Goal: Information Seeking & Learning: Learn about a topic

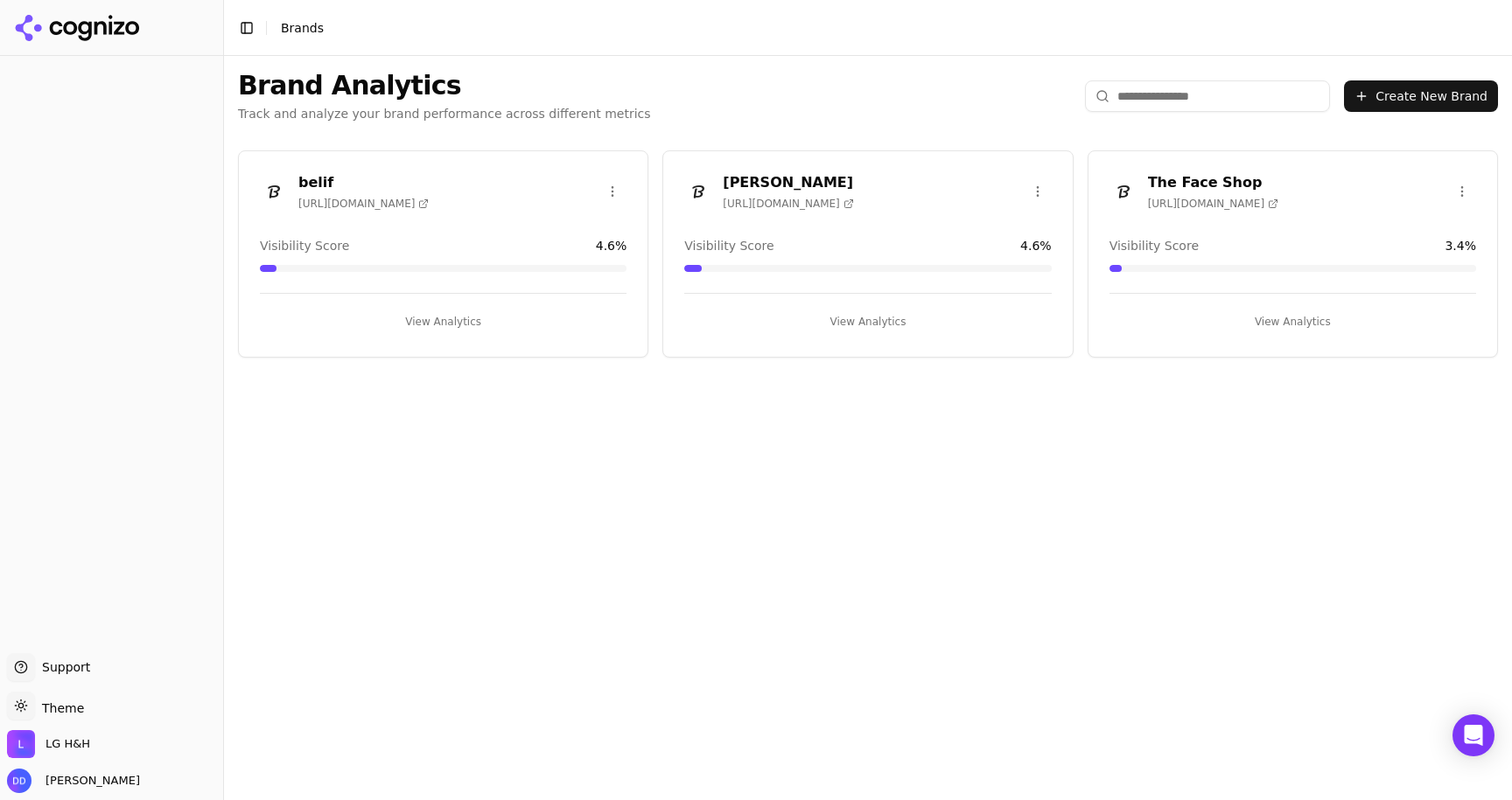
click at [564, 24] on header "Toggle Sidebar Brands" at bounding box center [868, 28] width 1288 height 56
click at [460, 325] on button "View Analytics" at bounding box center [443, 322] width 367 height 28
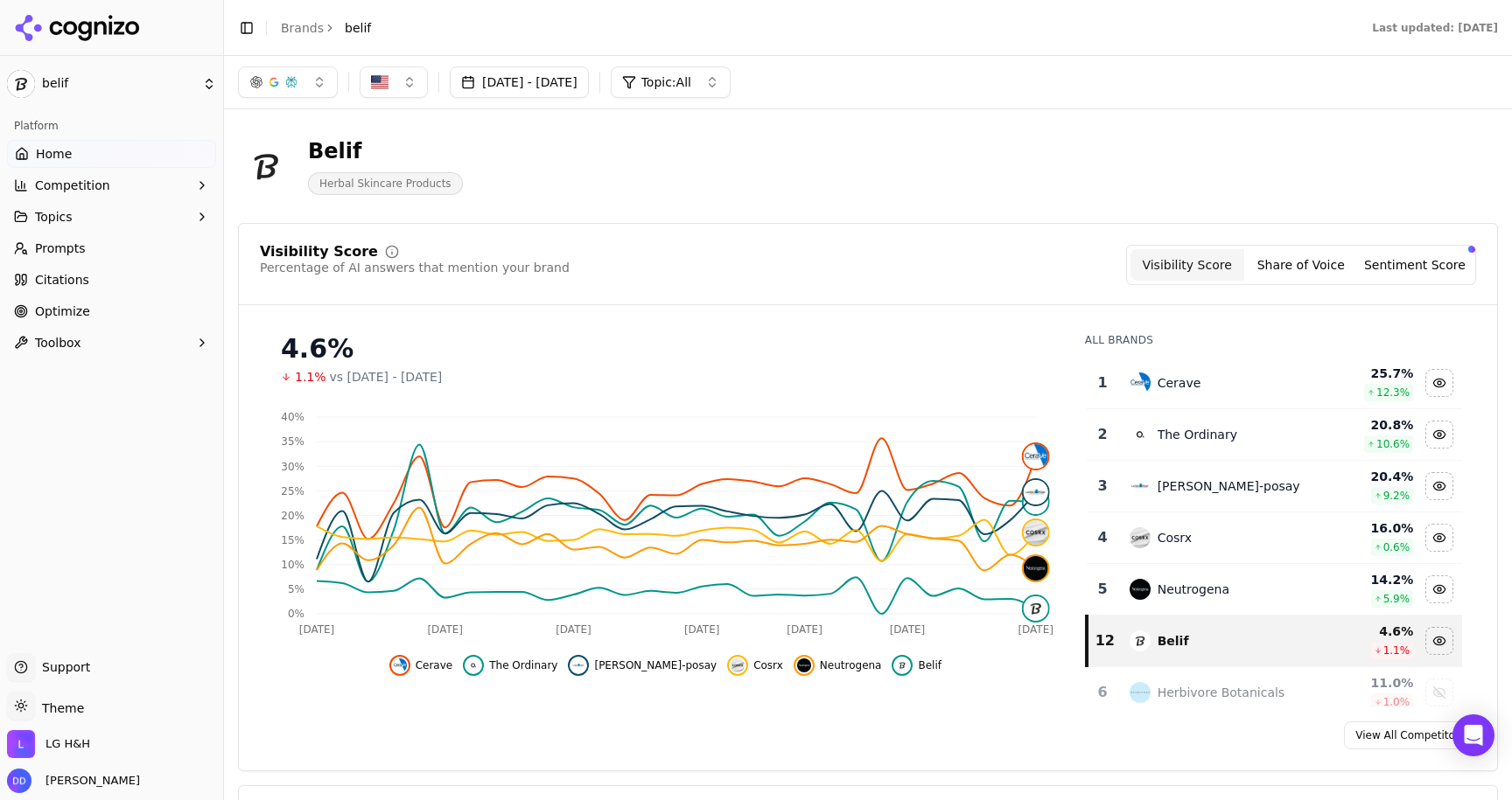
click at [110, 309] on link "Optimize" at bounding box center [111, 311] width 209 height 28
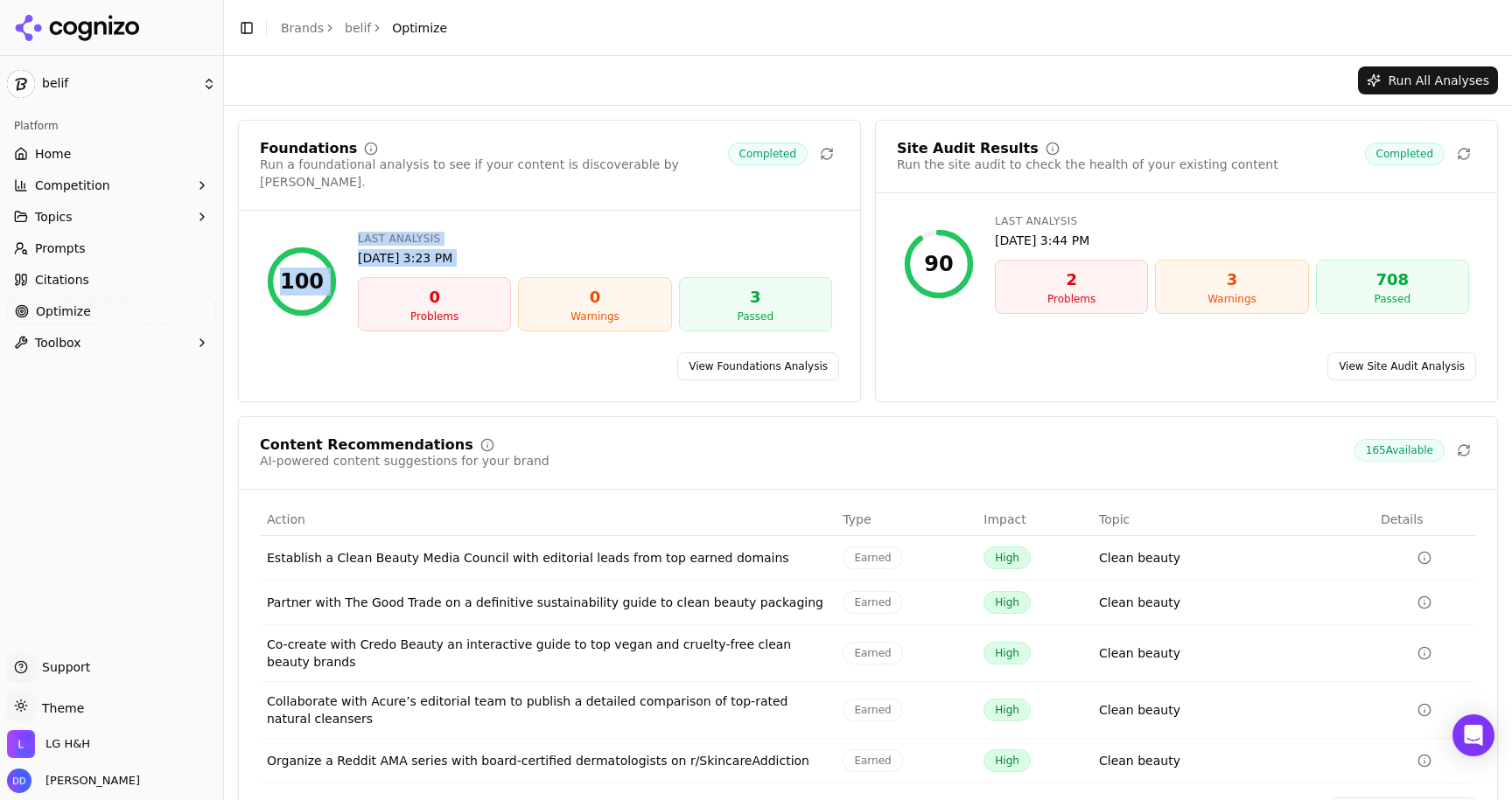
drag, startPoint x: 279, startPoint y: 269, endPoint x: 410, endPoint y: 272, distance: 131.0
click at [410, 272] on div "100 Last Analysis Sep 10, 2025, 3:23 PM 0 Problems 0 Warnings 3 Passed" at bounding box center [549, 281] width 579 height 114
click at [581, 189] on div "Foundations Run a foundational analysis to see if your content is discoverable …" at bounding box center [549, 177] width 622 height 70
click at [737, 353] on link "View Foundations Analysis" at bounding box center [758, 367] width 162 height 28
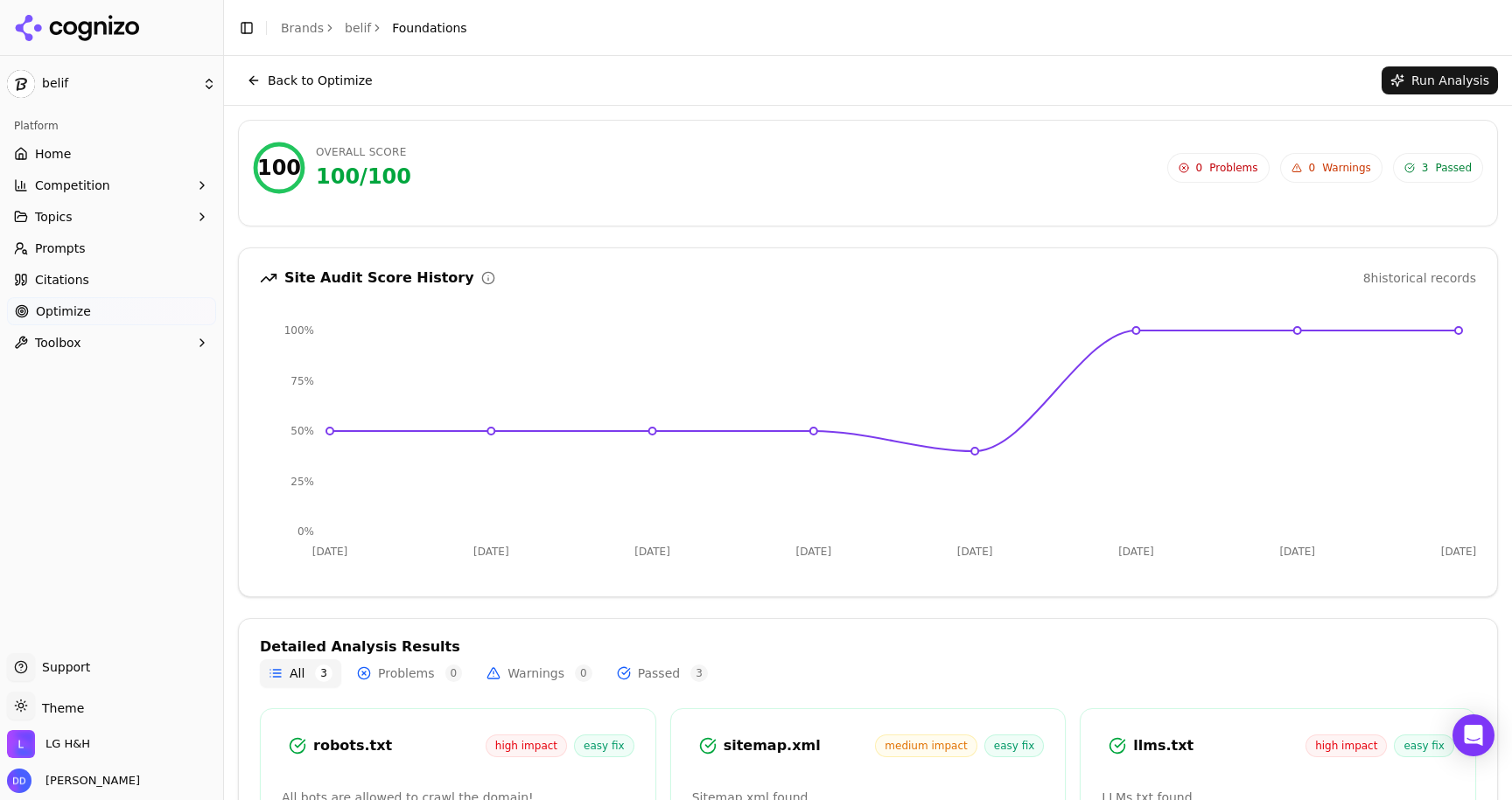
click at [274, 82] on button "Back to Optimize" at bounding box center [309, 81] width 144 height 28
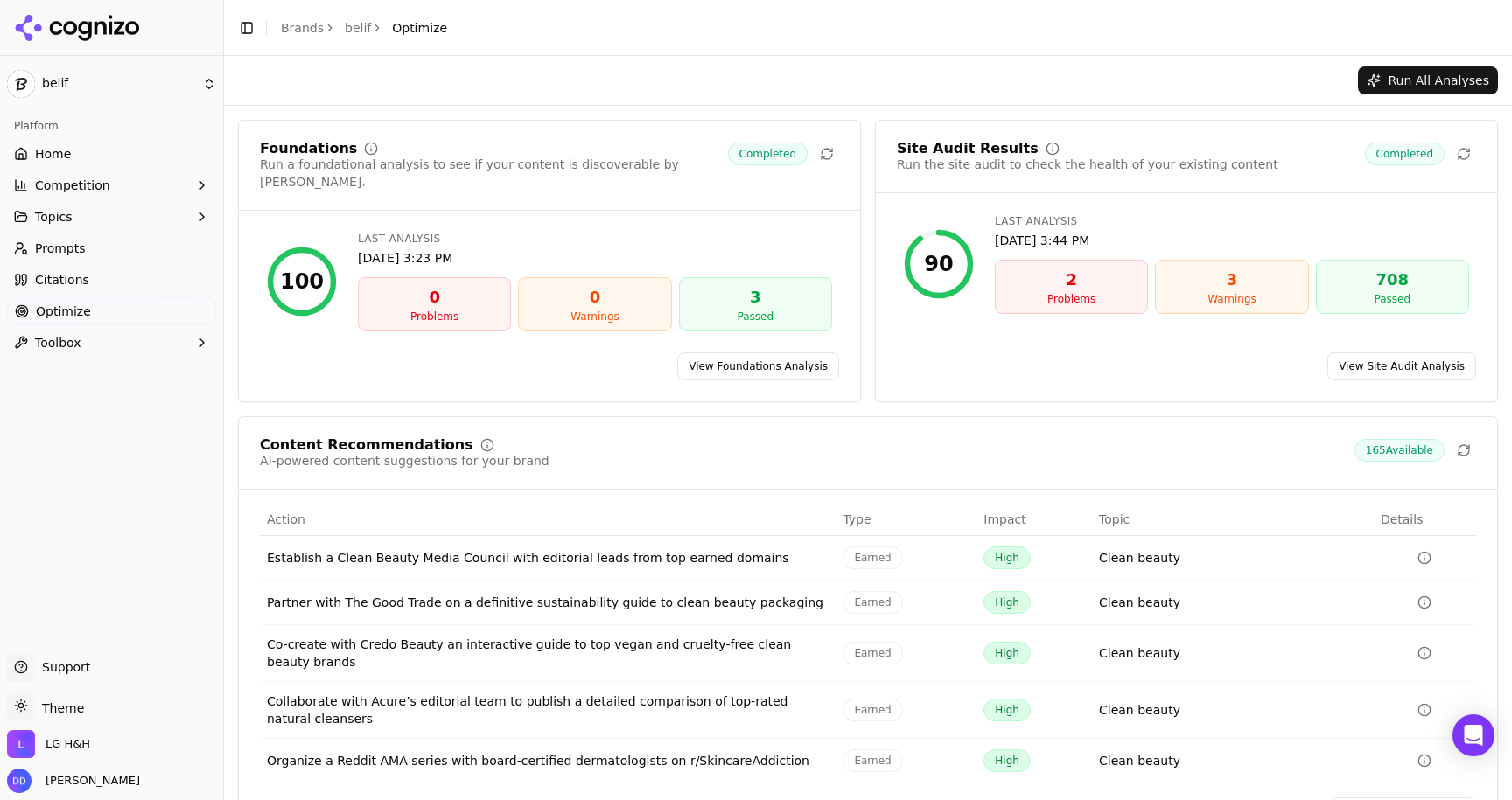
click at [1391, 353] on link "View Site Audit Analysis" at bounding box center [1402, 367] width 149 height 28
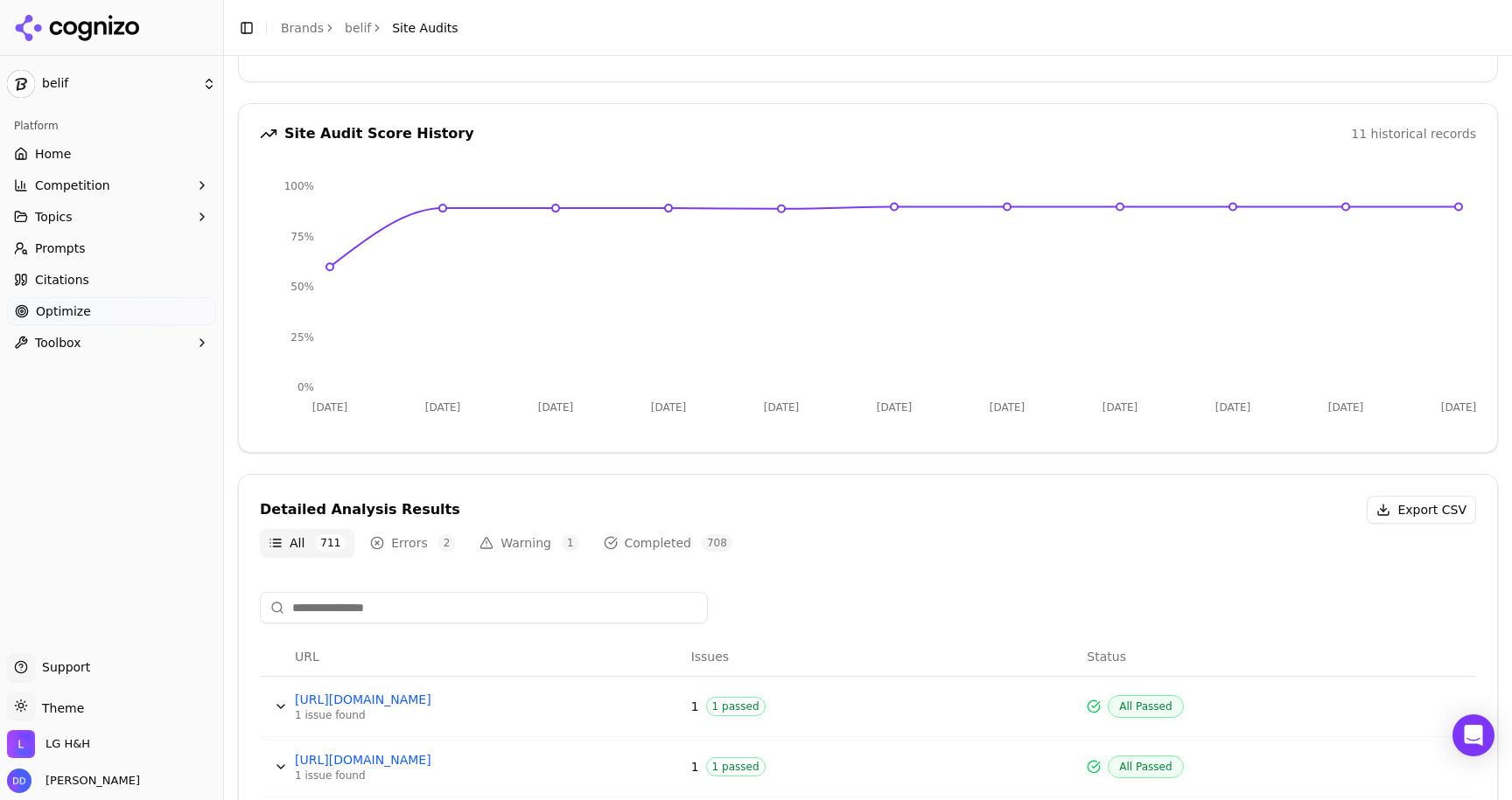
scroll to position [181, 0]
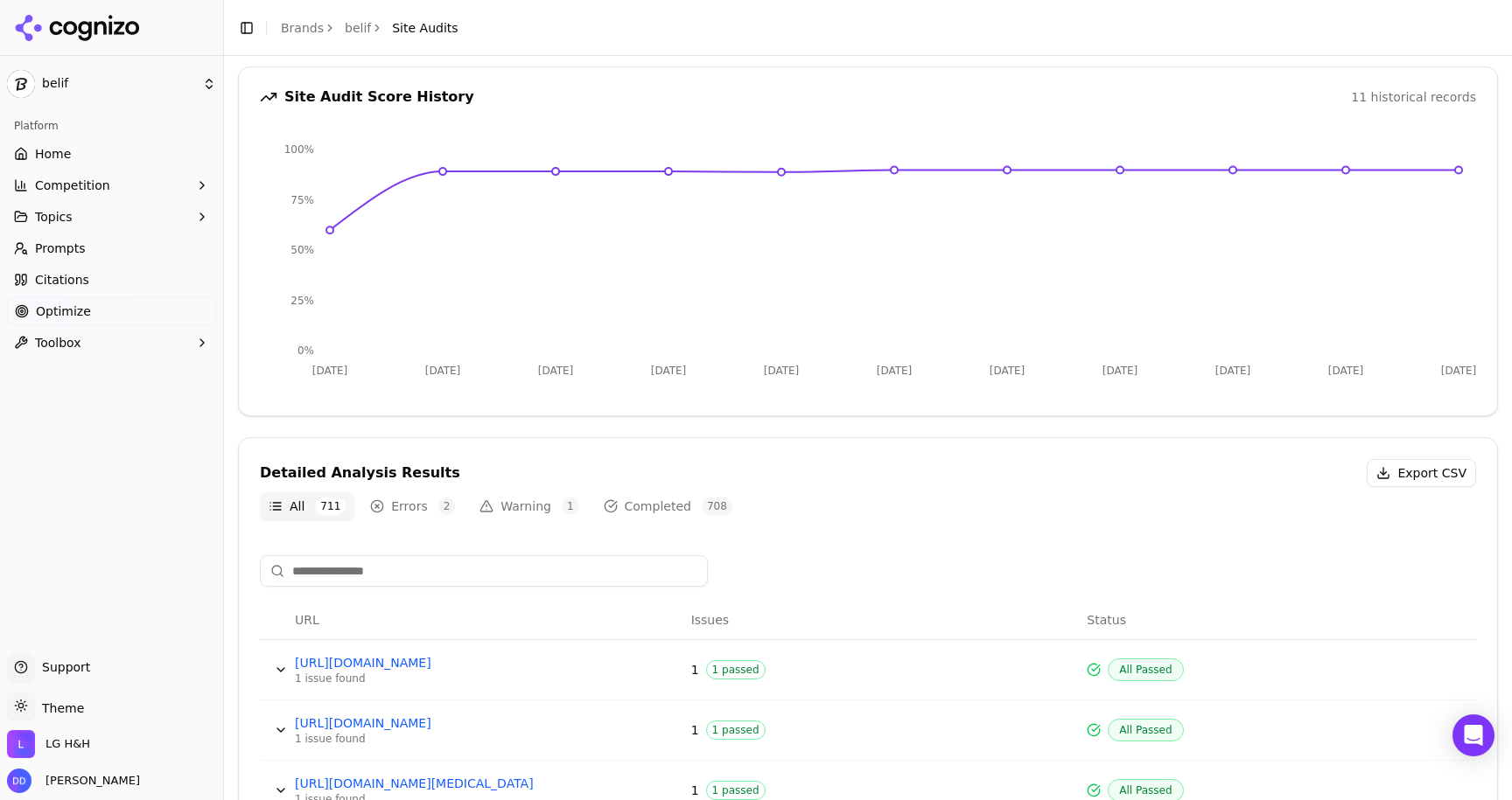
click at [520, 514] on button "Warning 1" at bounding box center [529, 507] width 117 height 28
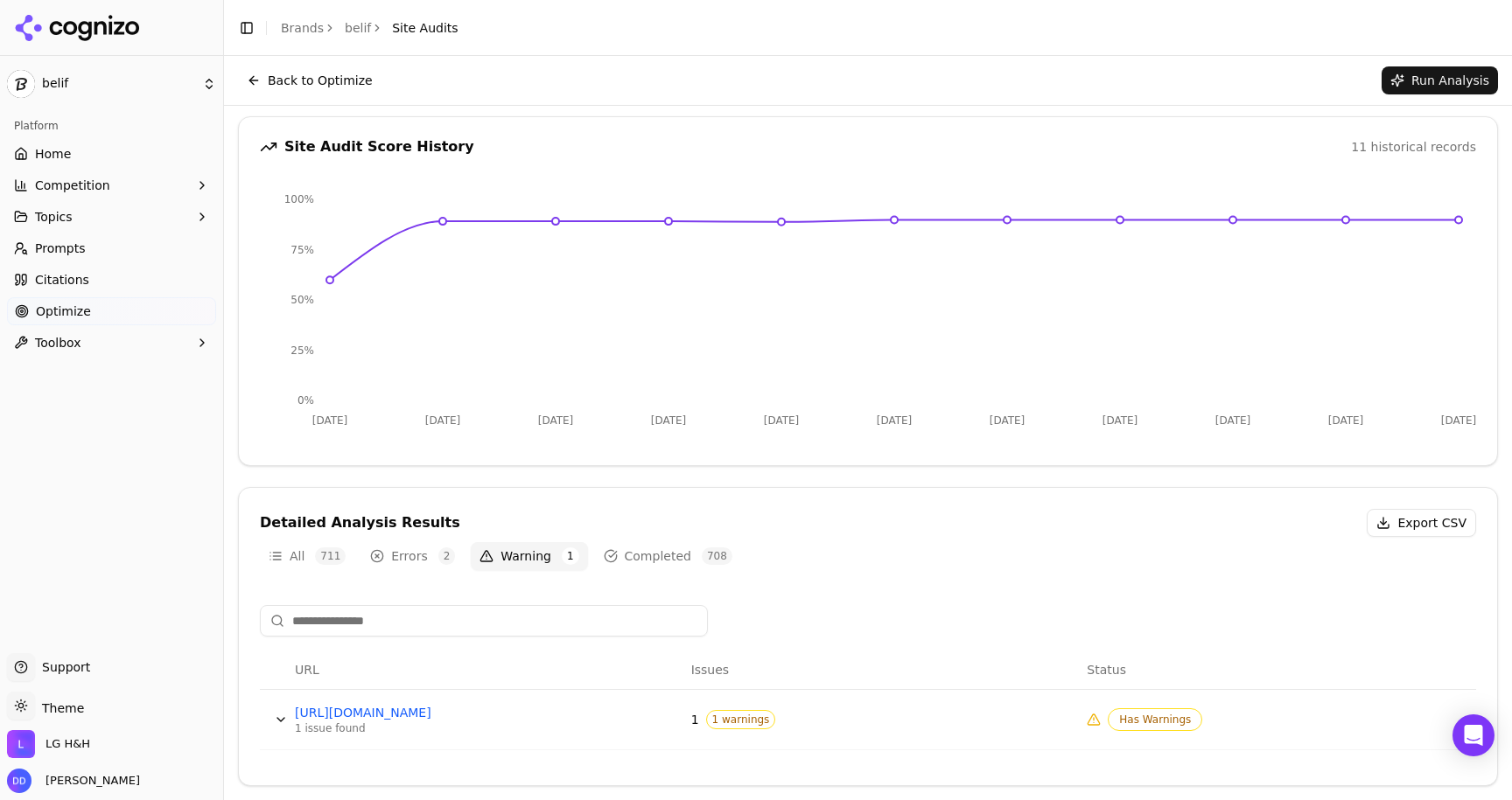
click at [276, 715] on button "Data table" at bounding box center [281, 720] width 28 height 28
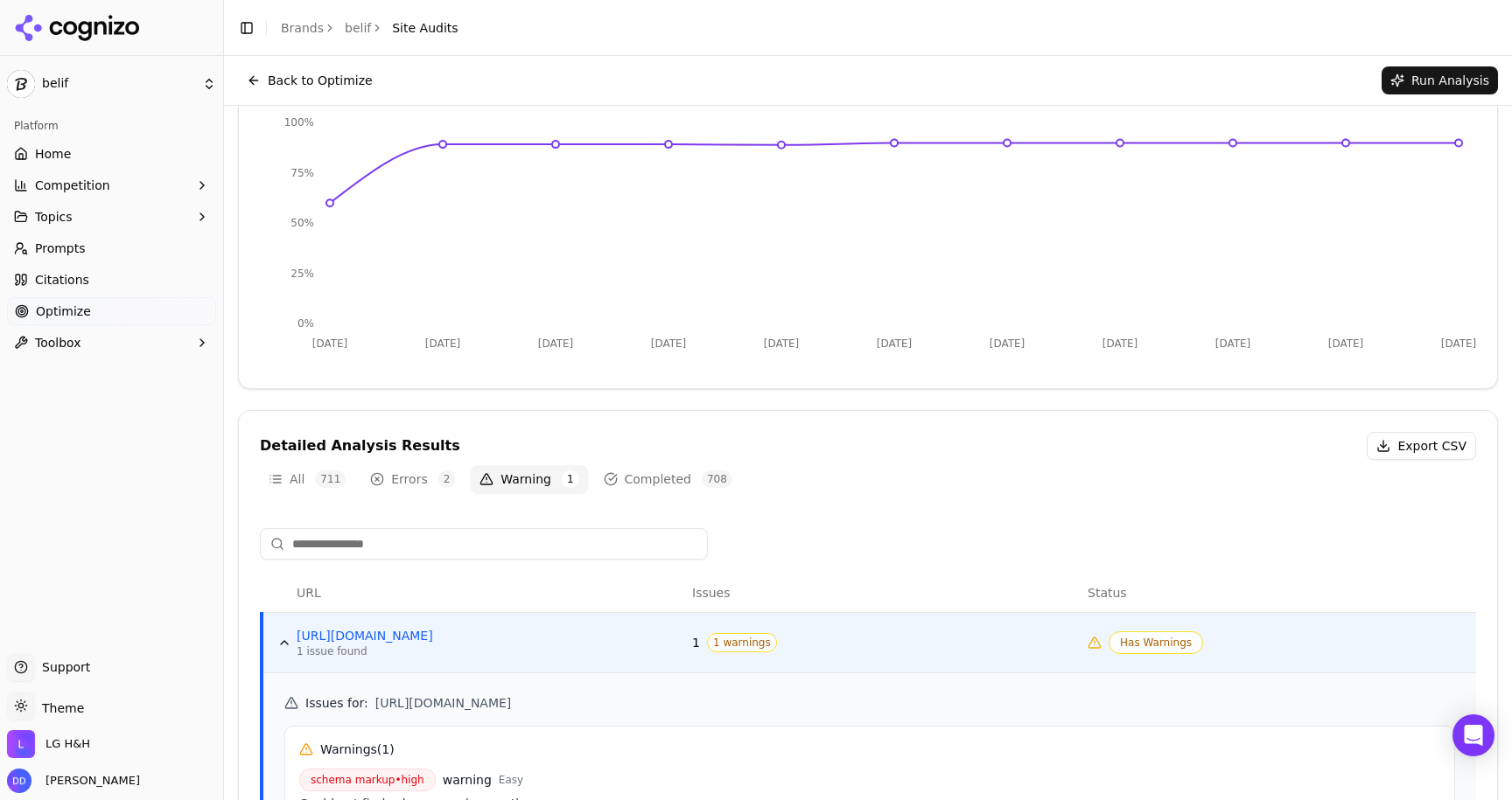
scroll to position [313, 0]
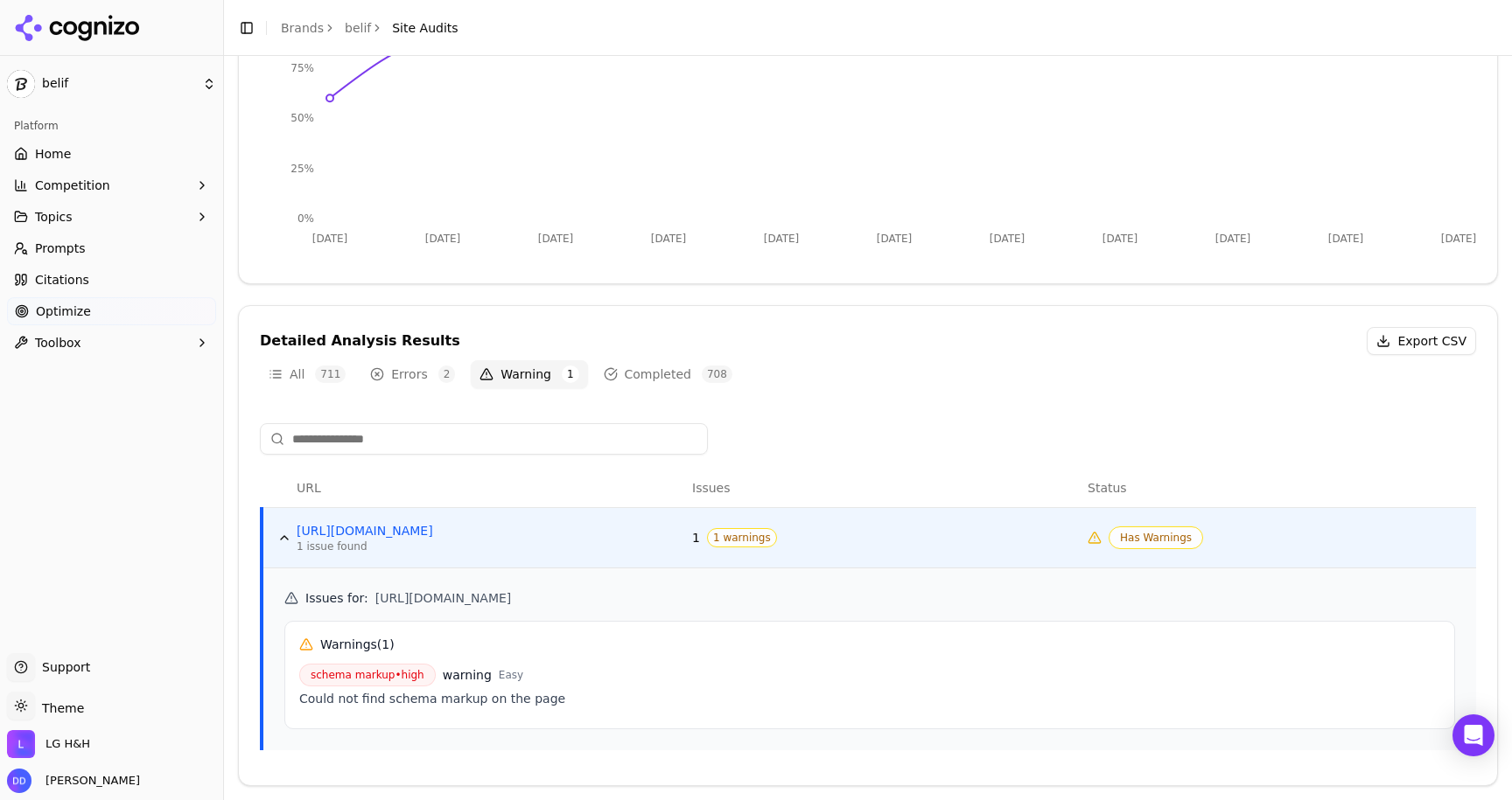
click at [382, 369] on button "Errors 2" at bounding box center [412, 374] width 102 height 28
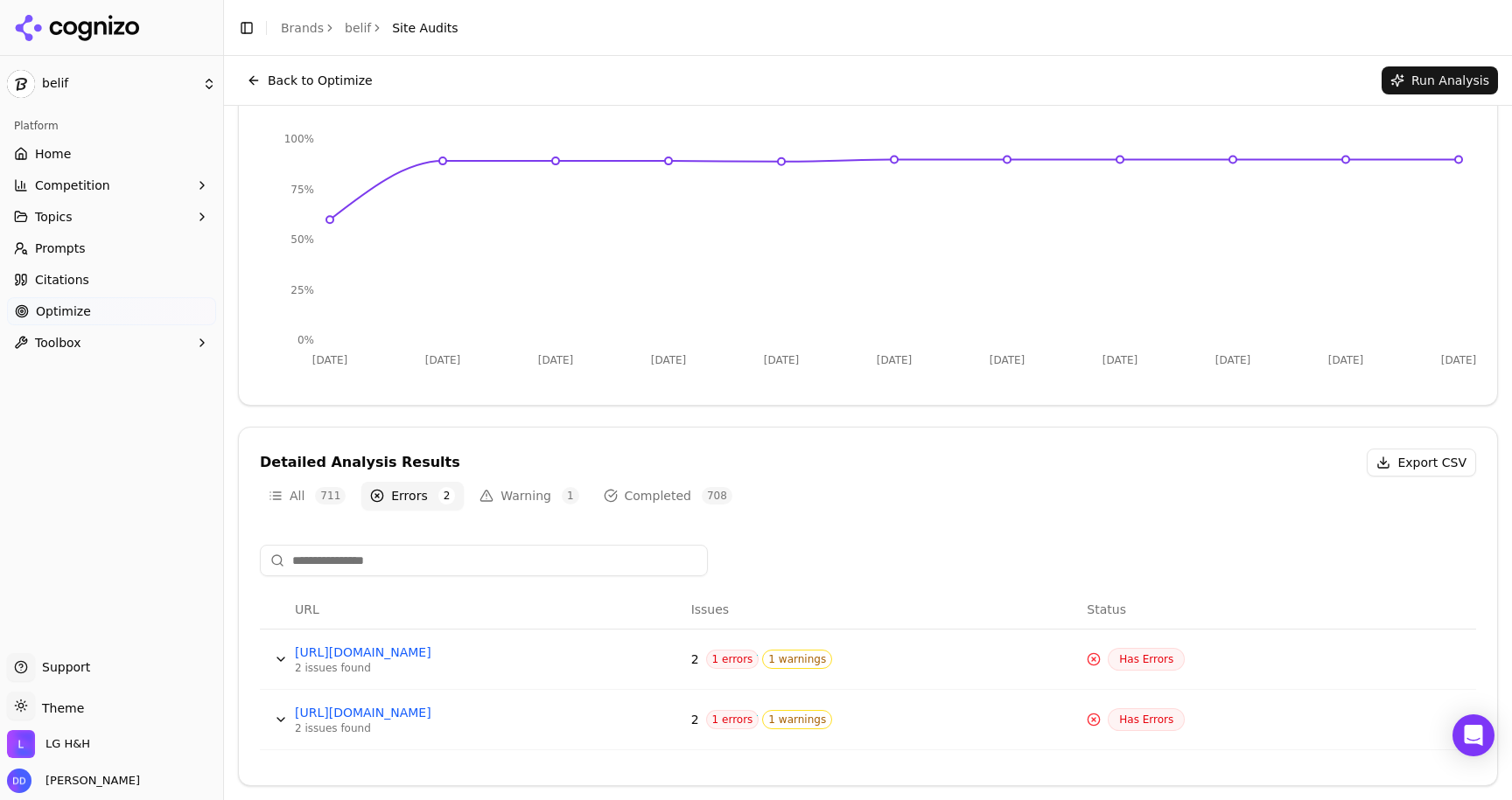
scroll to position [192, 0]
click at [279, 664] on button "Data table" at bounding box center [281, 660] width 28 height 28
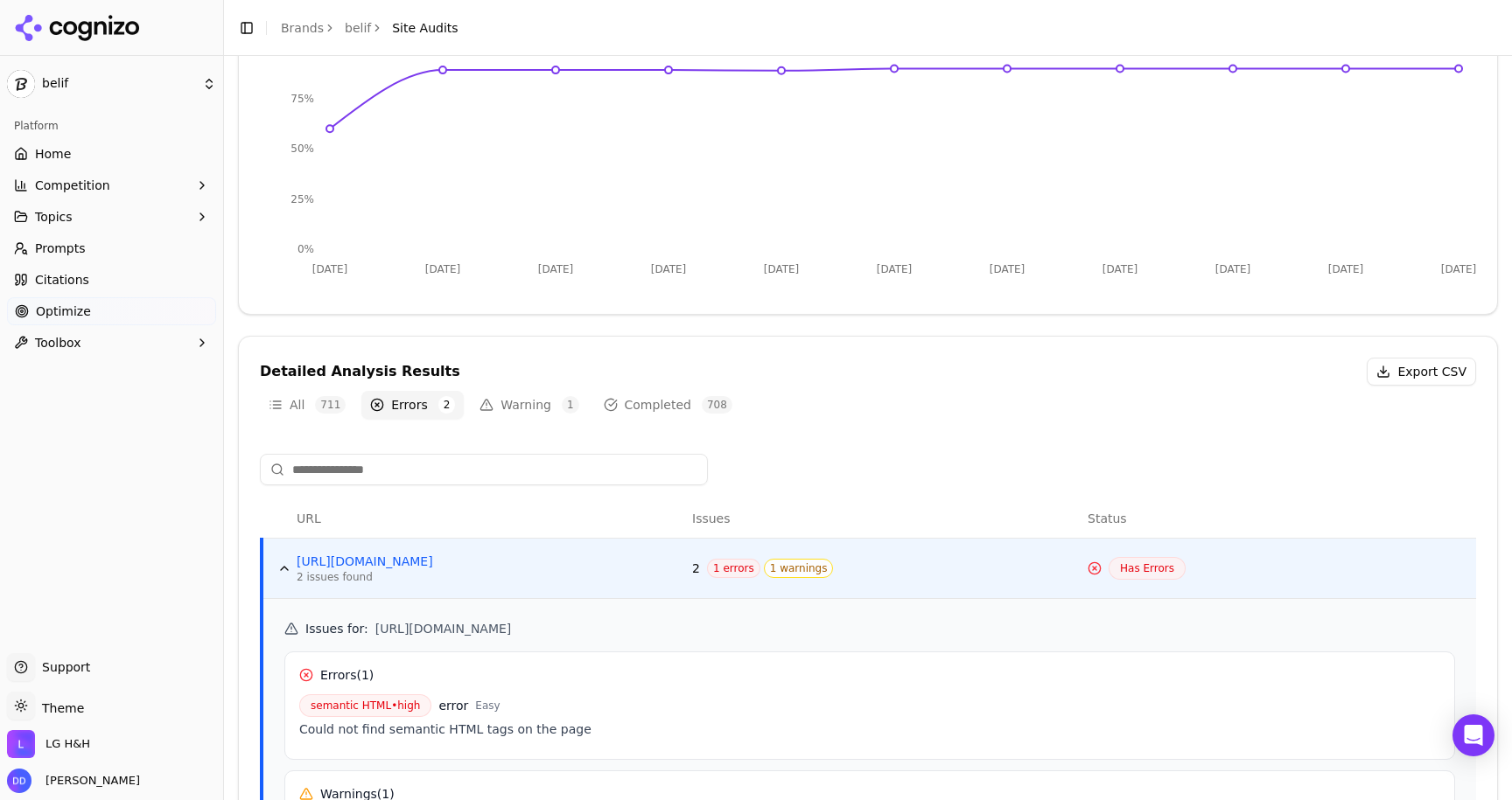
scroll to position [493, 0]
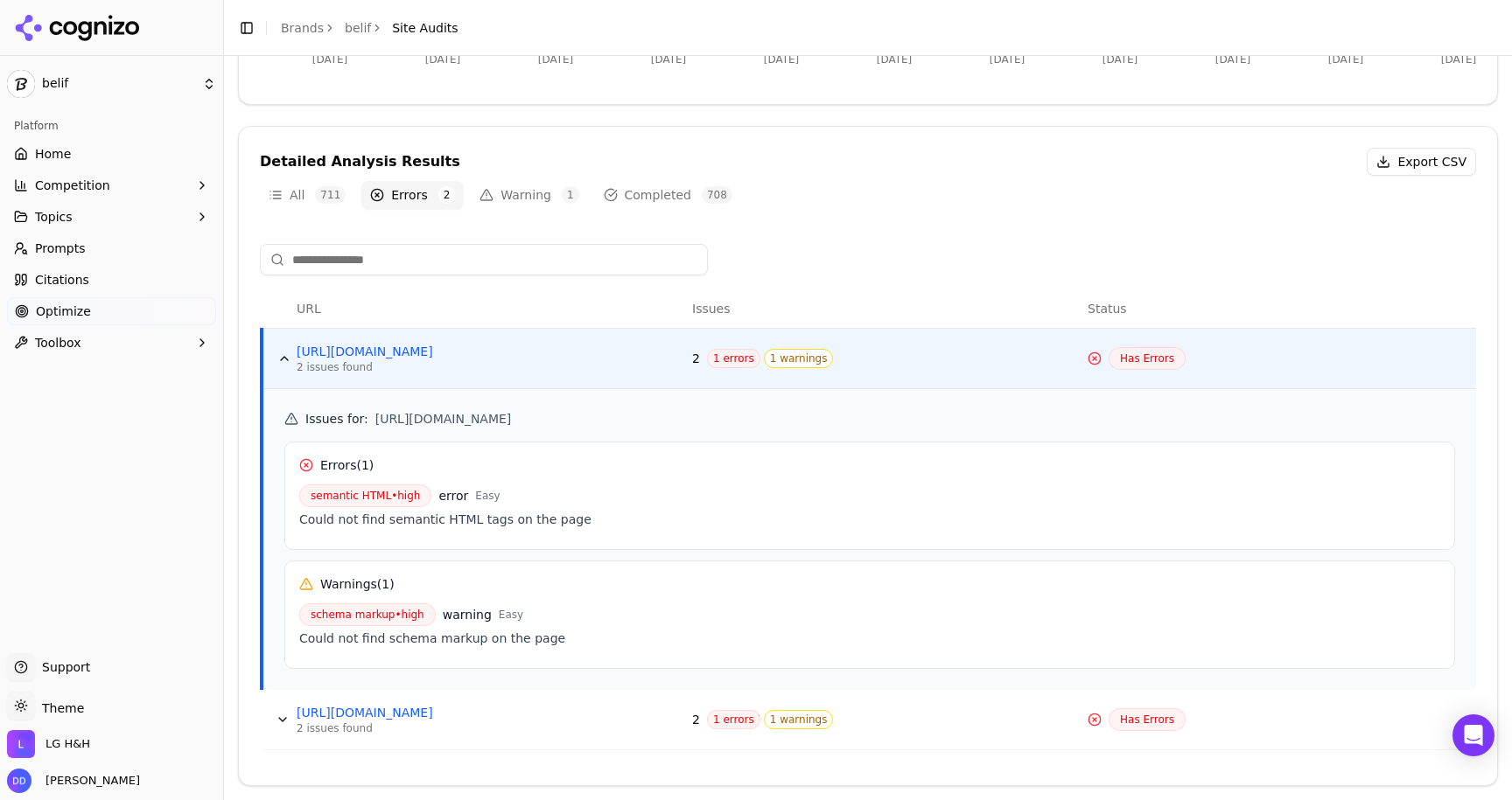
click at [278, 721] on button "Data table" at bounding box center [283, 720] width 28 height 28
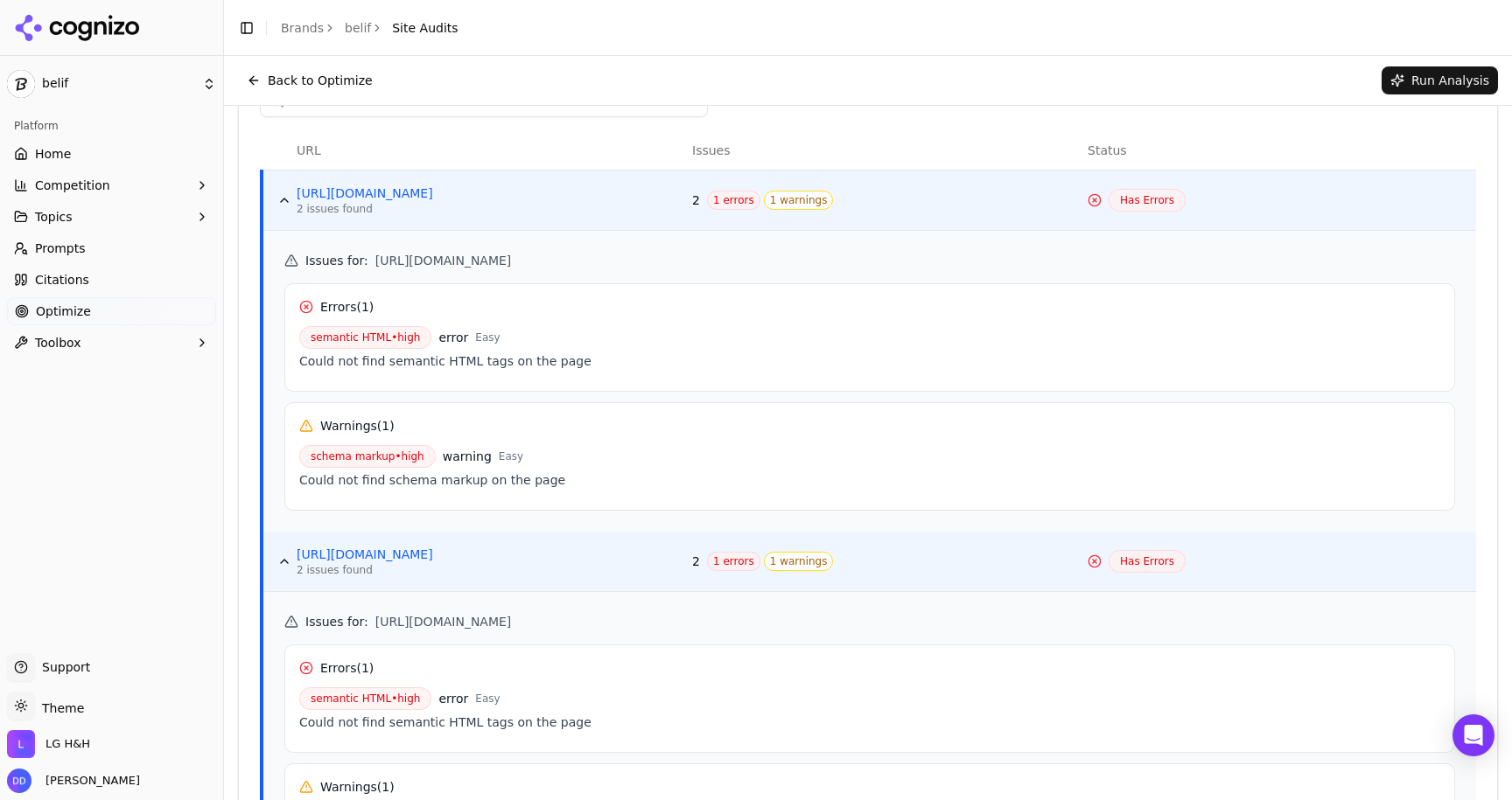
scroll to position [602, 0]
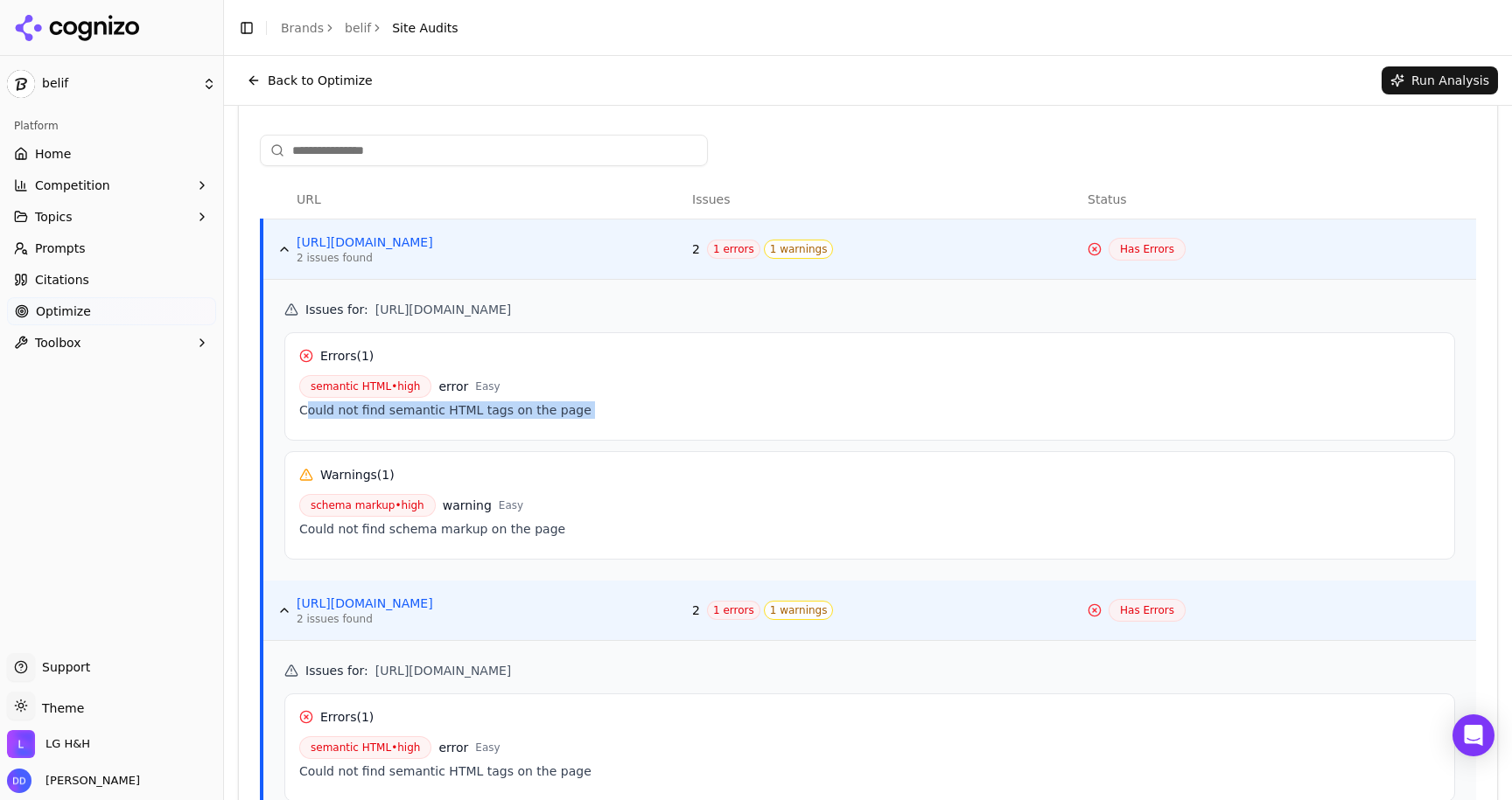
drag, startPoint x: 305, startPoint y: 415, endPoint x: 683, endPoint y: 459, distance: 380.6
click at [683, 459] on div "Errors ( 1 ) semantic HTML • high error Easy Could not find semantic HTML tags …" at bounding box center [869, 447] width 1171 height 227
click at [407, 416] on div "Could not find semantic HTML tags on the page" at bounding box center [869, 410] width 1141 height 18
click at [354, 412] on div "Could not find semantic HTML tags on the page" at bounding box center [869, 410] width 1141 height 18
click at [397, 414] on div "Could not find semantic HTML tags on the page" at bounding box center [869, 410] width 1141 height 18
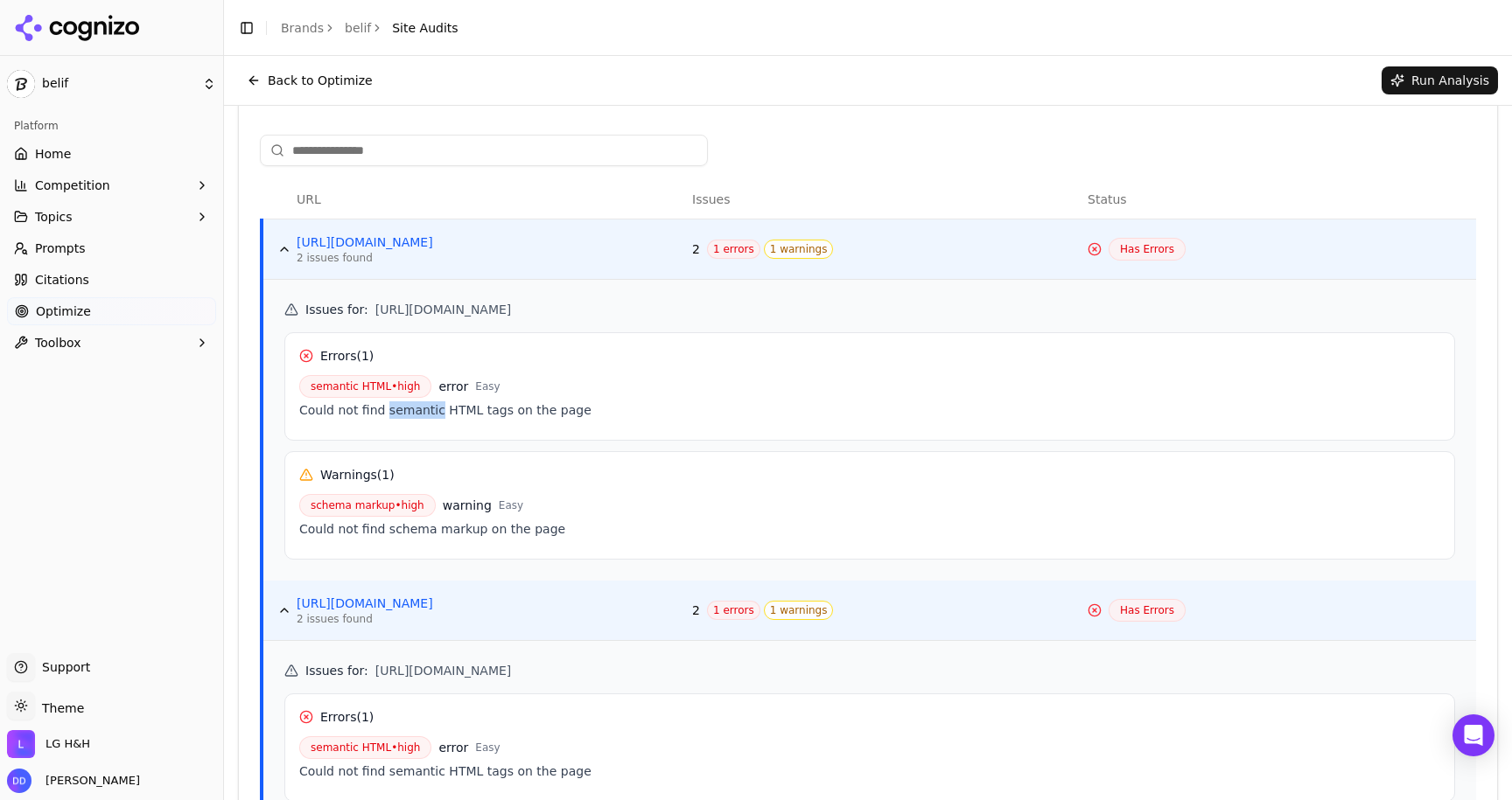
click at [397, 414] on div "Could not find semantic HTML tags on the page" at bounding box center [869, 410] width 1141 height 18
click at [485, 421] on div "semantic HTML • high error Easy Could not find semantic HTML tags on the page" at bounding box center [869, 400] width 1141 height 51
click at [284, 247] on button "Data table" at bounding box center [285, 249] width 28 height 28
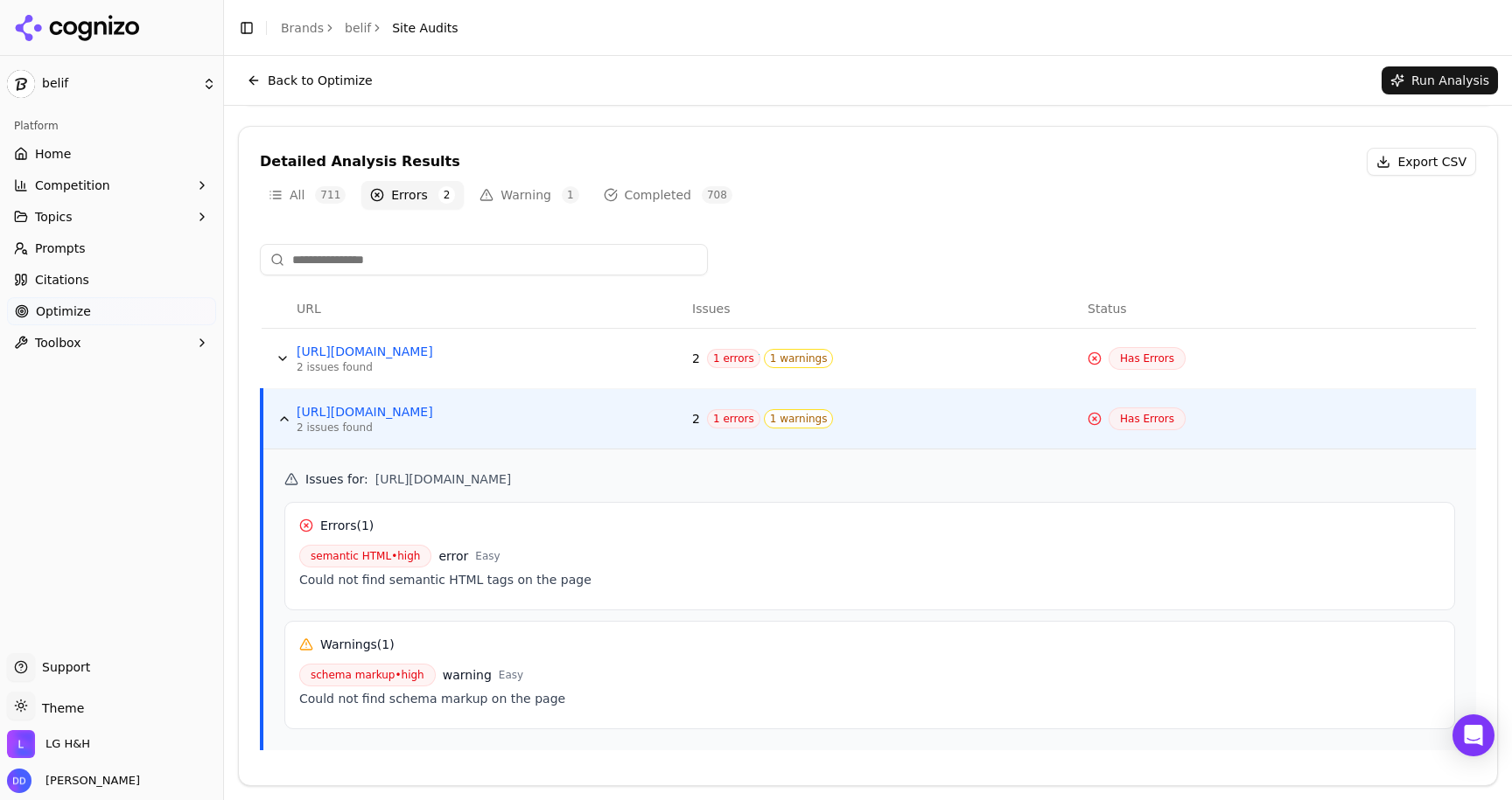
click at [289, 426] on button "Data table" at bounding box center [285, 419] width 28 height 28
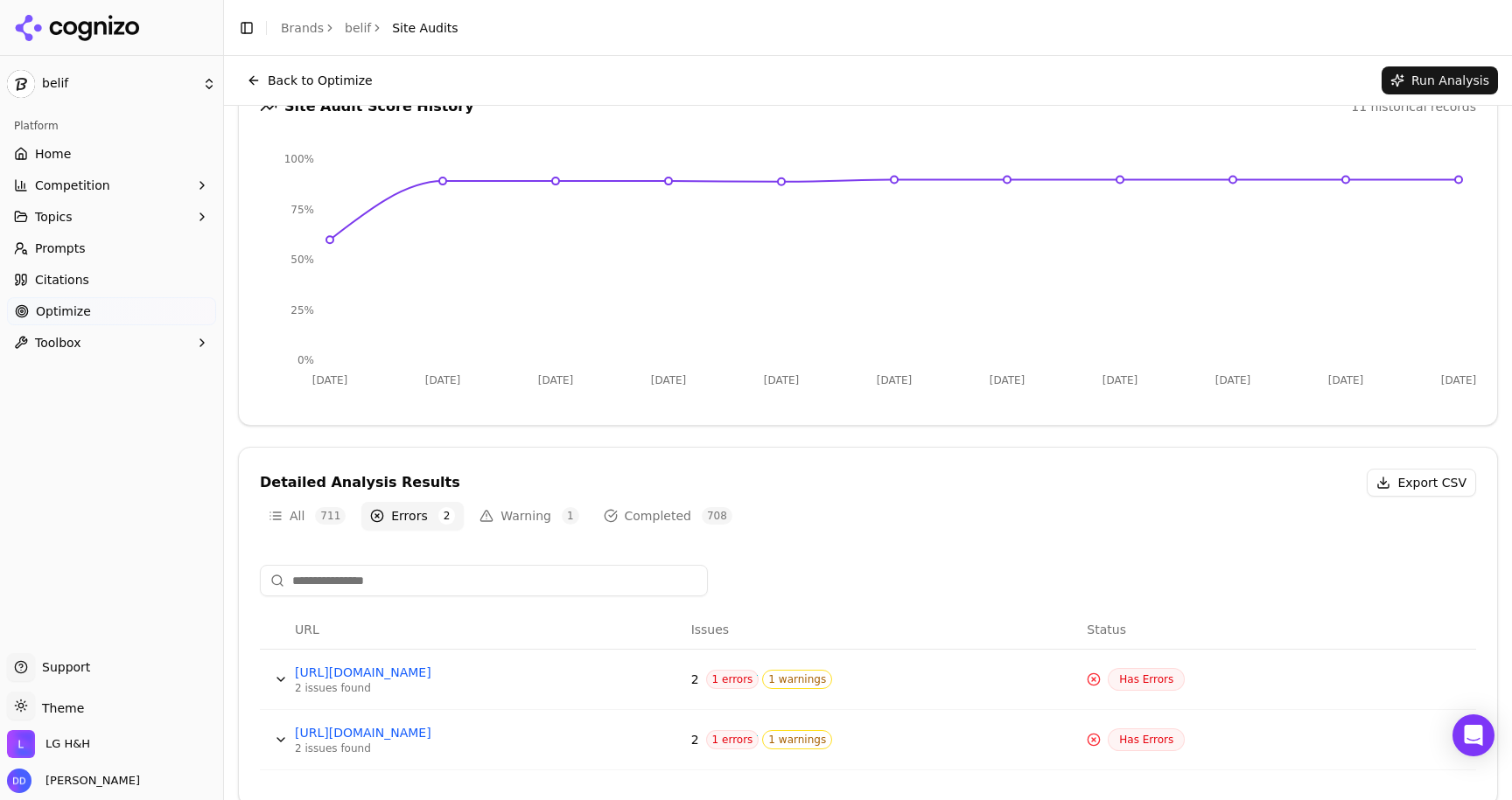
scroll to position [170, 0]
click at [505, 512] on button "Warning 1" at bounding box center [529, 517] width 117 height 28
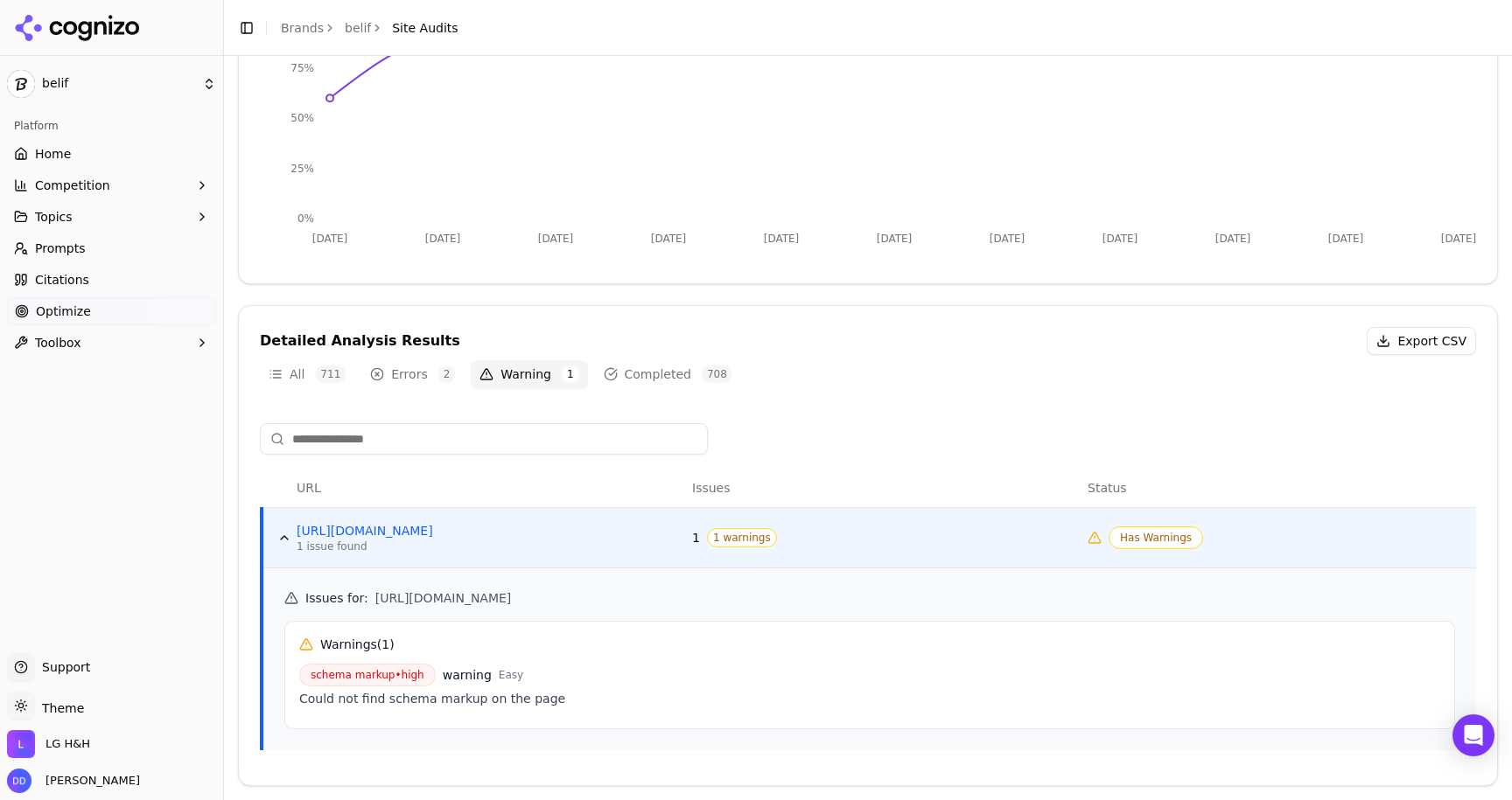
click at [282, 532] on button "Data table" at bounding box center [285, 538] width 28 height 28
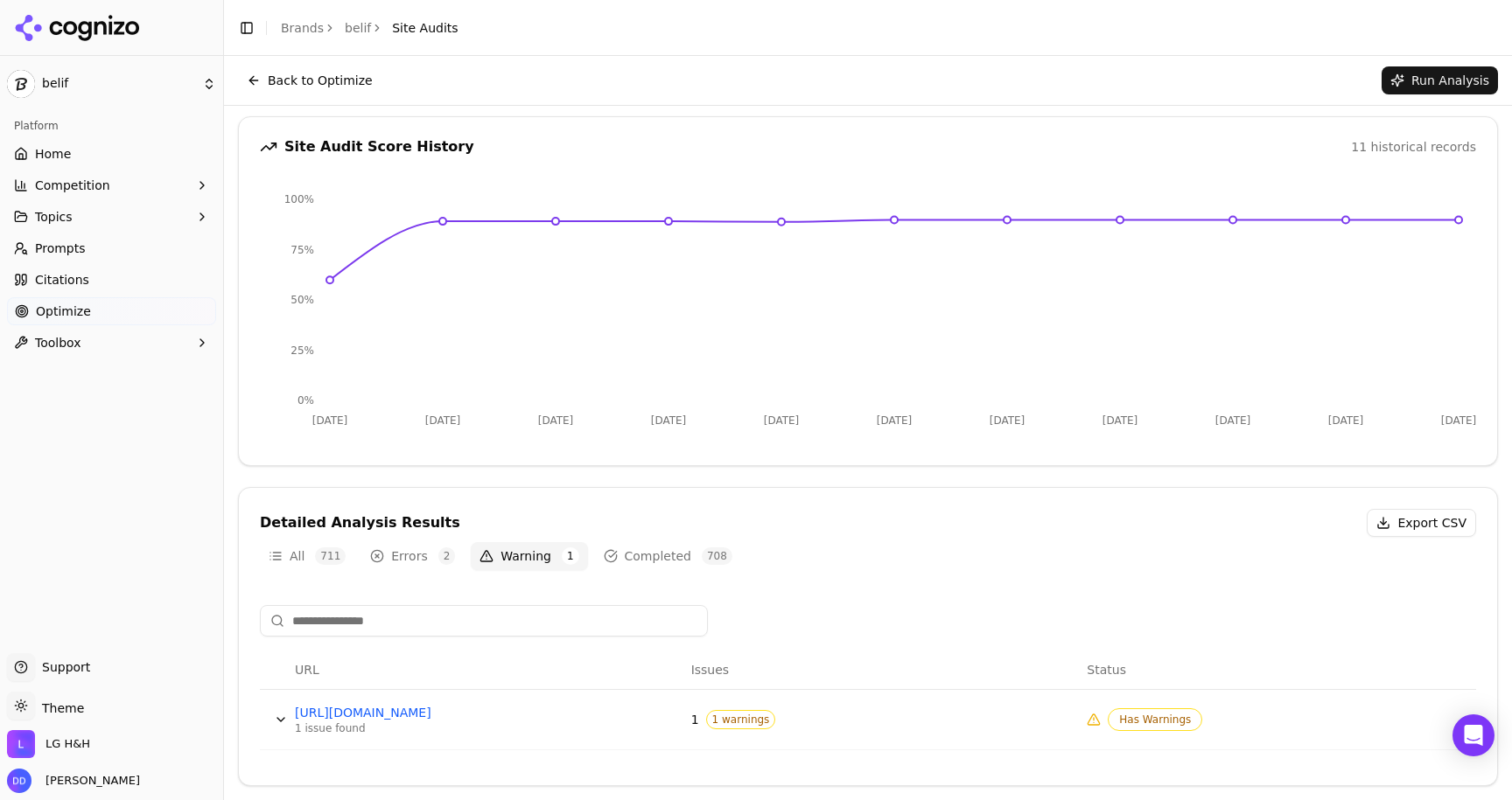
click at [393, 556] on button "Errors 2" at bounding box center [412, 557] width 102 height 28
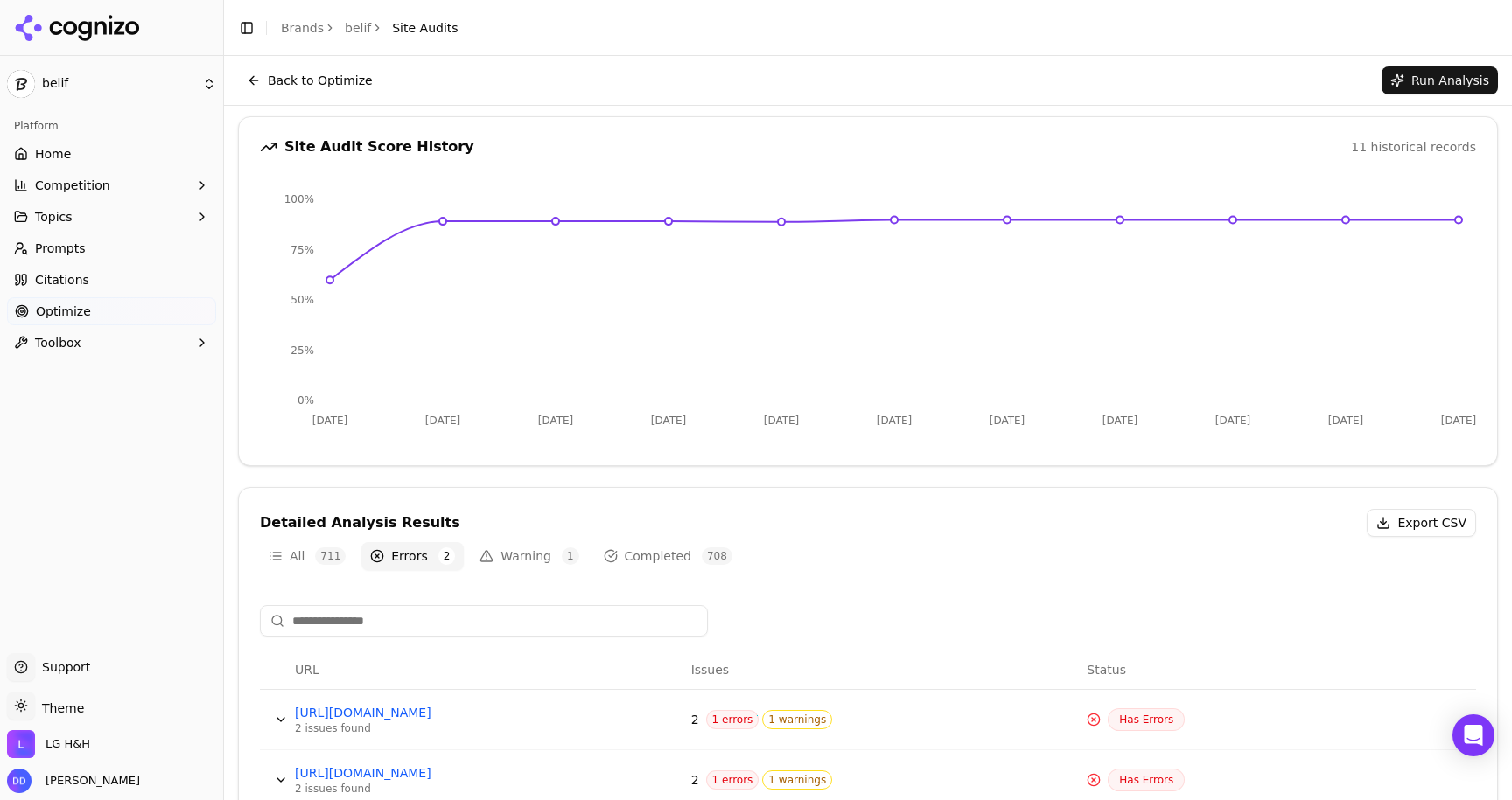
scroll to position [192, 0]
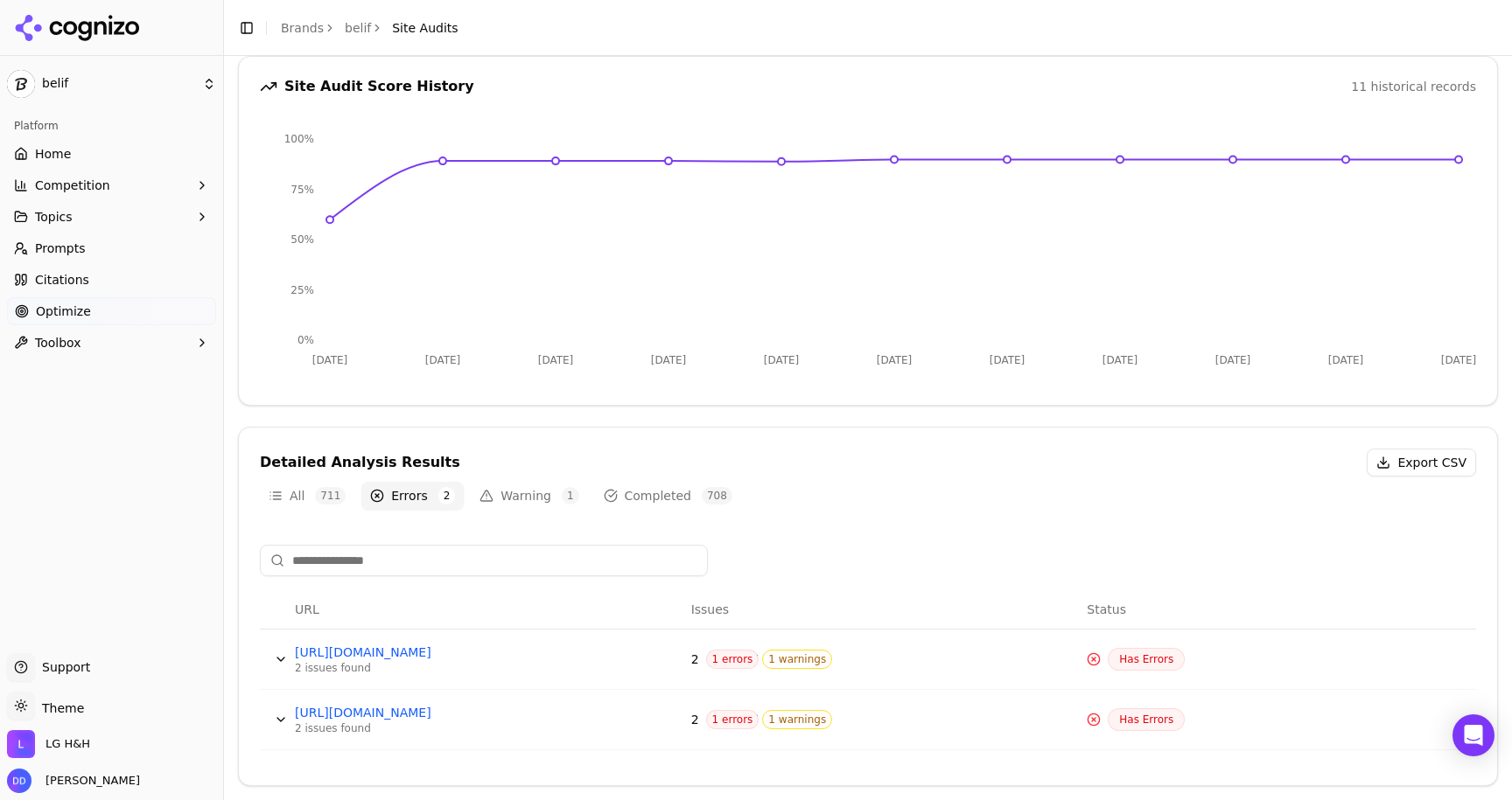
click at [487, 495] on button "Warning 1" at bounding box center [529, 496] width 117 height 28
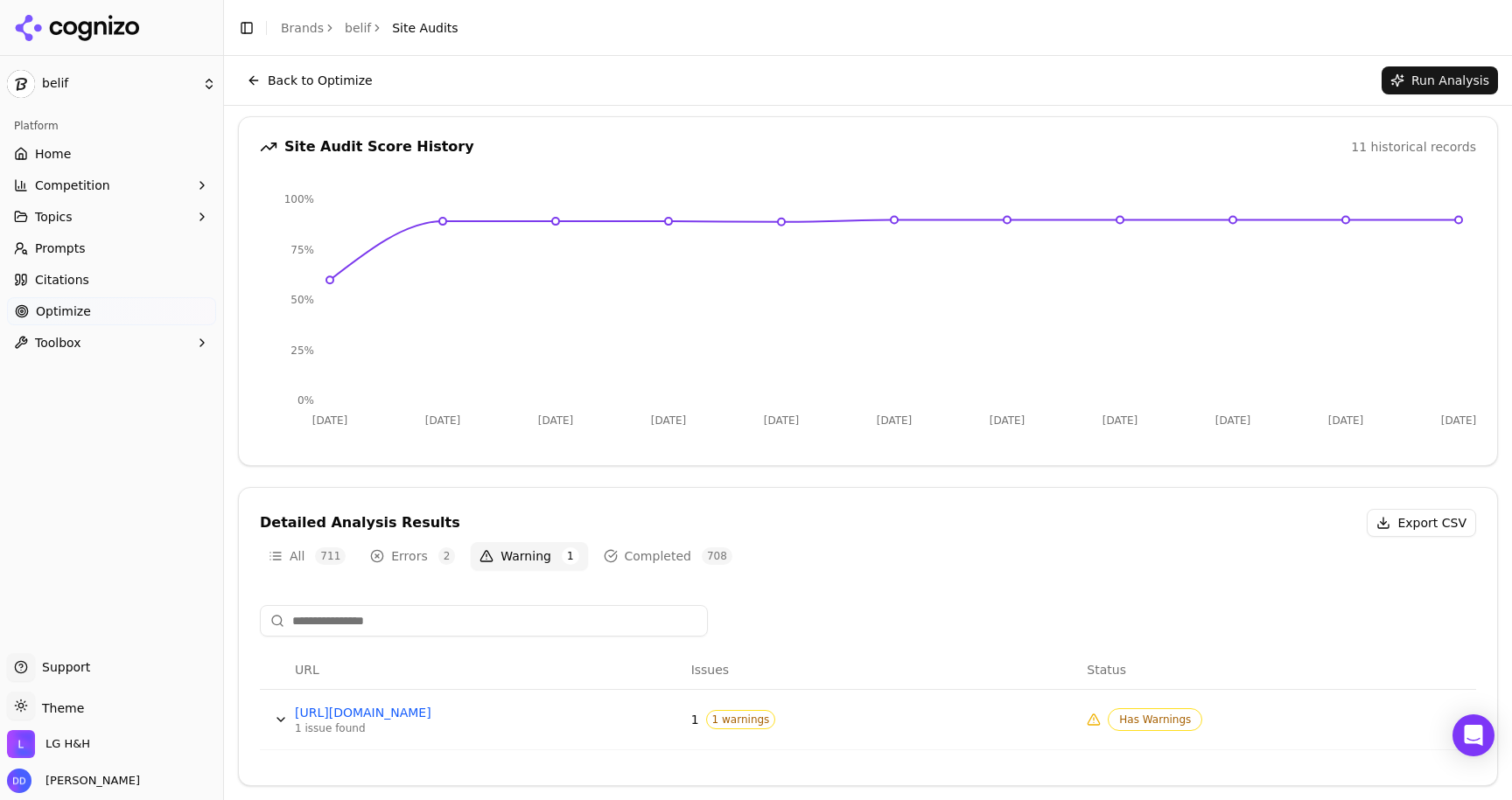
click at [350, 26] on link "belif" at bounding box center [358, 27] width 26 height 18
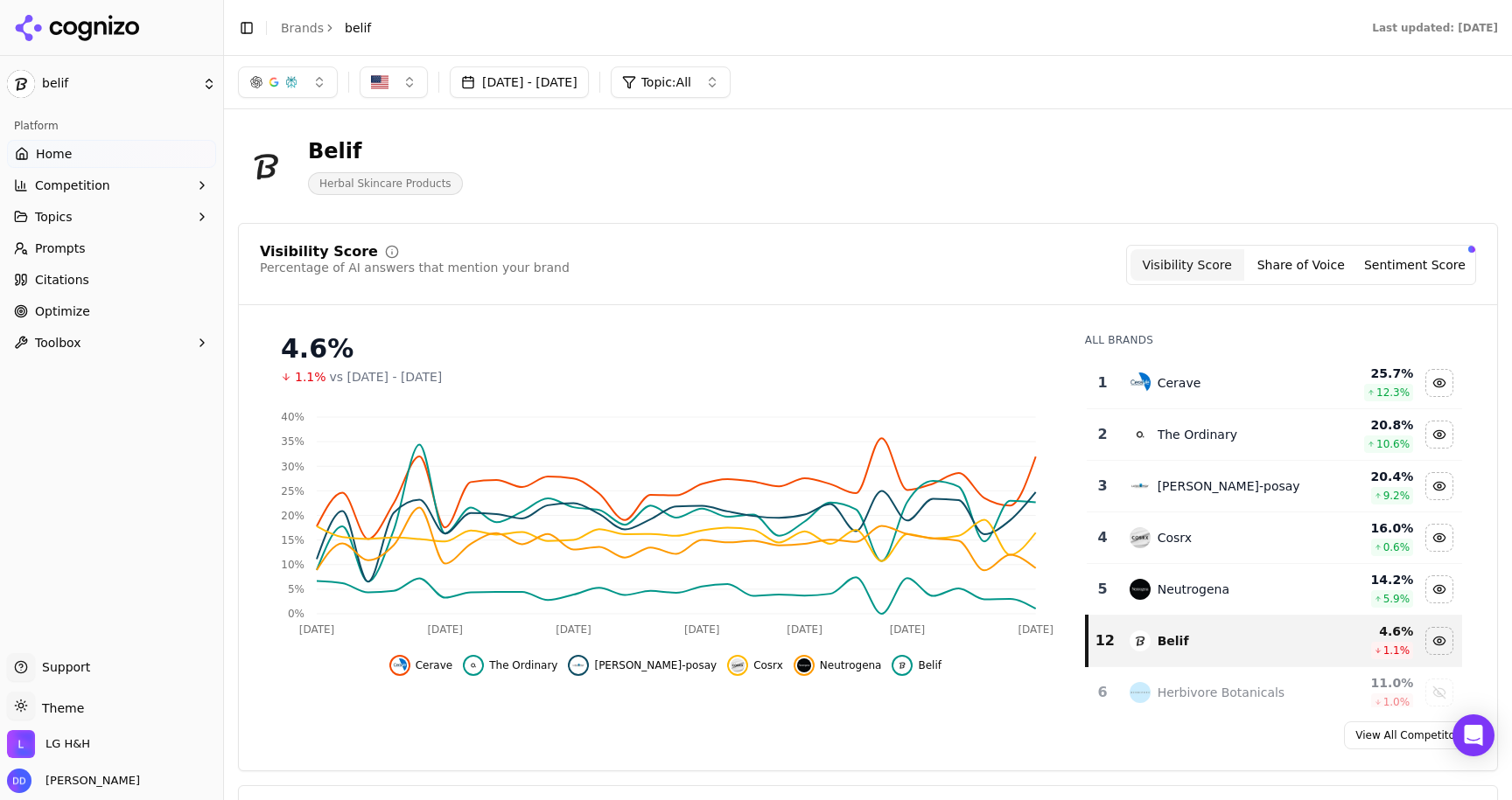
click at [83, 307] on span "Optimize" at bounding box center [62, 311] width 55 height 18
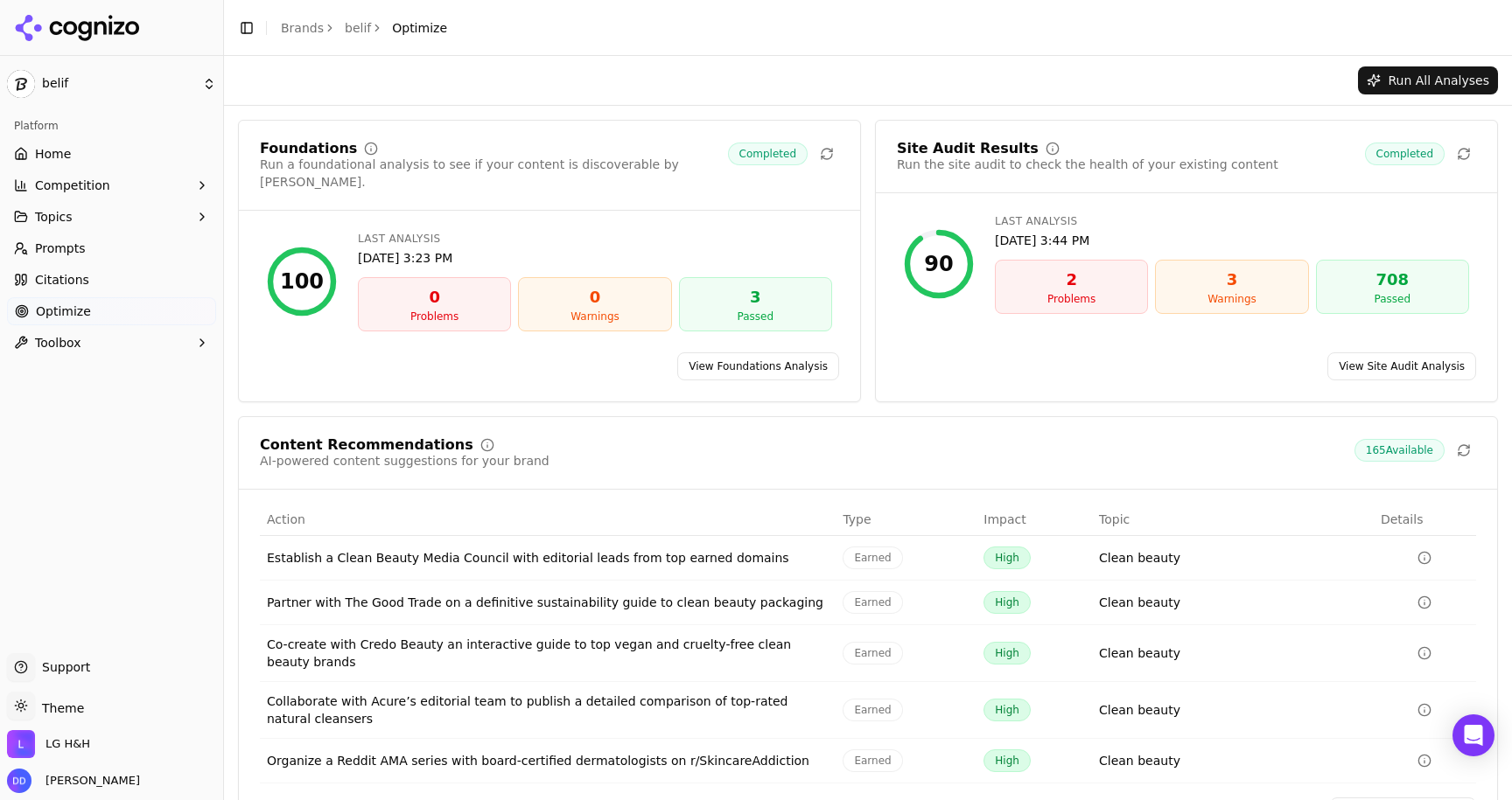
drag, startPoint x: 276, startPoint y: 249, endPoint x: 299, endPoint y: 249, distance: 23.0
click at [299, 249] on div "100" at bounding box center [302, 281] width 70 height 70
click at [947, 327] on div "Site Audit Results Run the site audit to check the health of your existing cont…" at bounding box center [1187, 260] width 623 height 283
drag, startPoint x: 1047, startPoint y: 281, endPoint x: 1266, endPoint y: 349, distance: 229.3
click at [1266, 349] on div "Site Audit Results Run the site audit to check the health of your existing cont…" at bounding box center [1187, 260] width 623 height 283
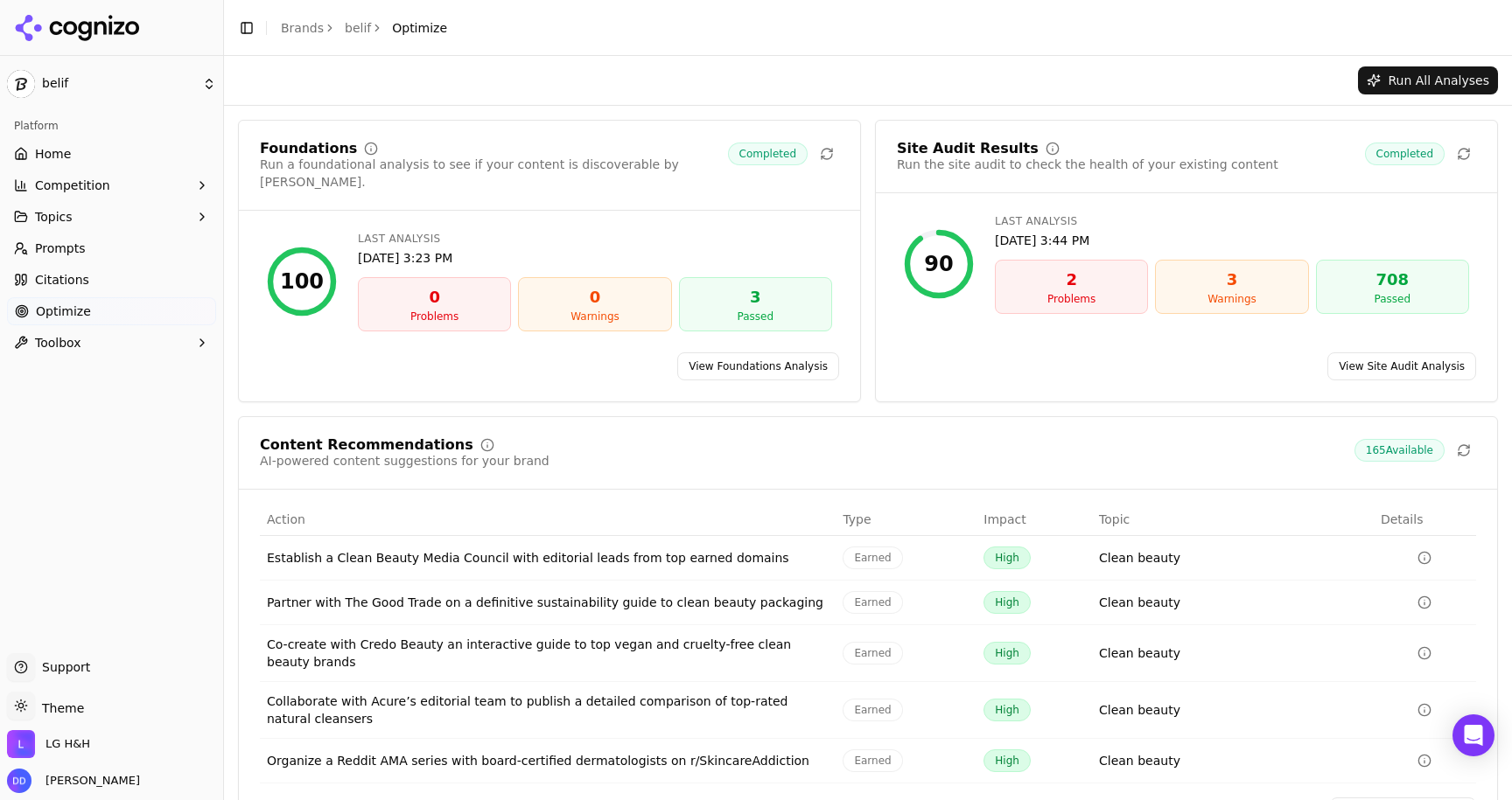
click at [1127, 353] on div "View Site Audit Analysis" at bounding box center [1186, 367] width 622 height 28
click at [129, 279] on link "Citations" at bounding box center [111, 280] width 209 height 28
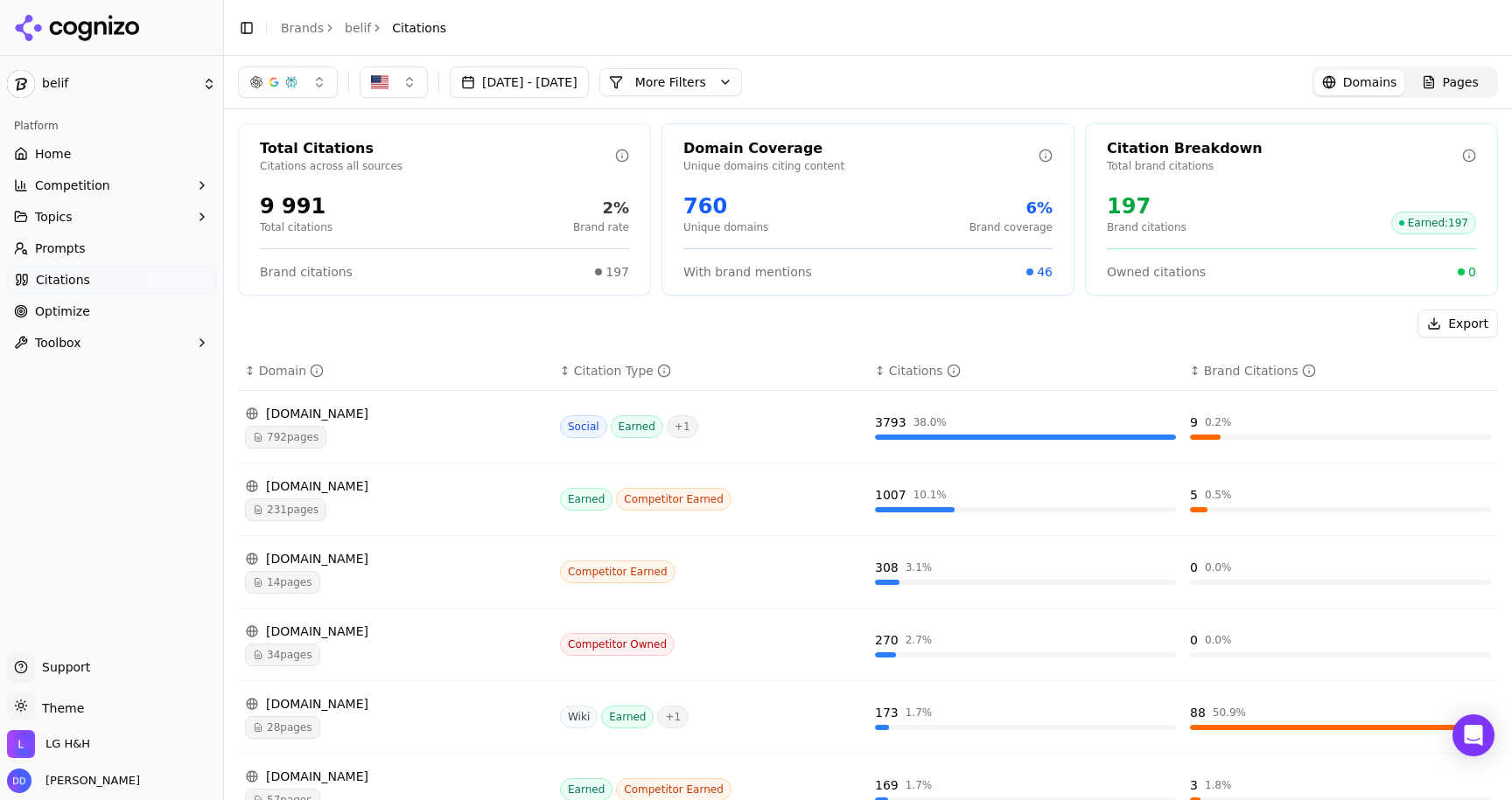
click at [79, 246] on span "Prompts" at bounding box center [60, 248] width 51 height 18
